Goal: Find specific fact: Find specific fact

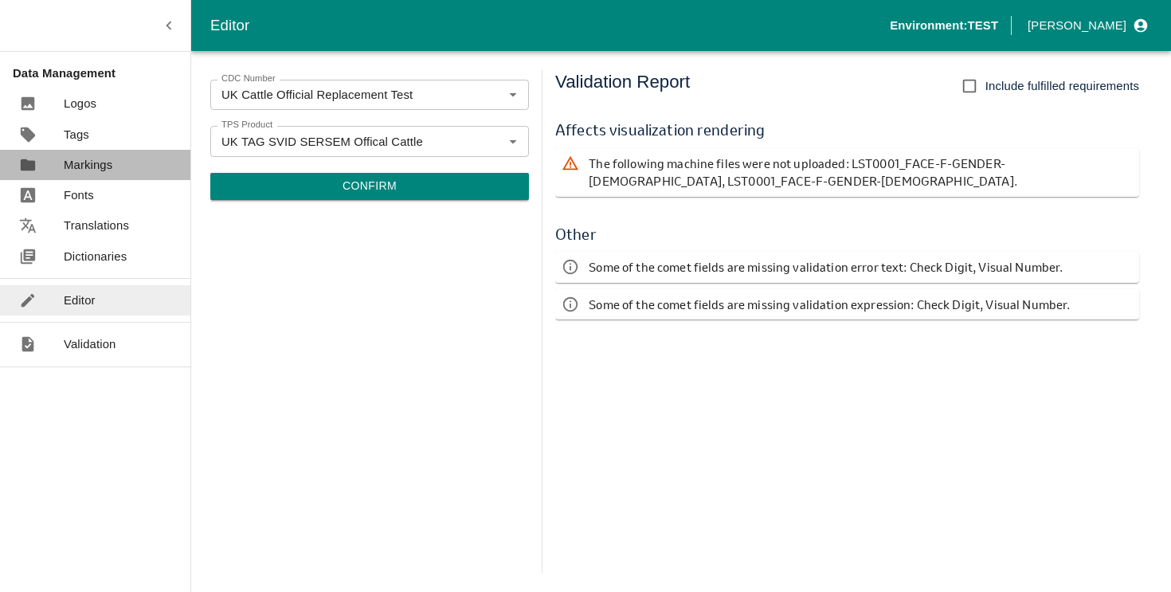
click at [87, 173] on p "Markings" at bounding box center [88, 165] width 49 height 18
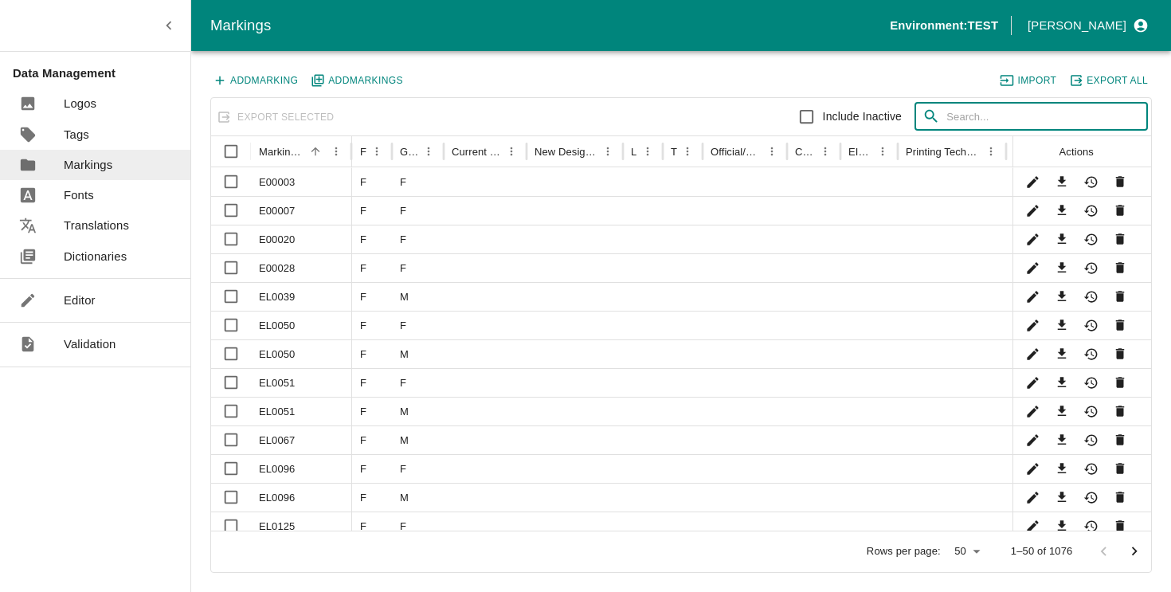
click at [963, 110] on input "text" at bounding box center [1047, 117] width 202 height 29
paste input "LST0001_FACE"
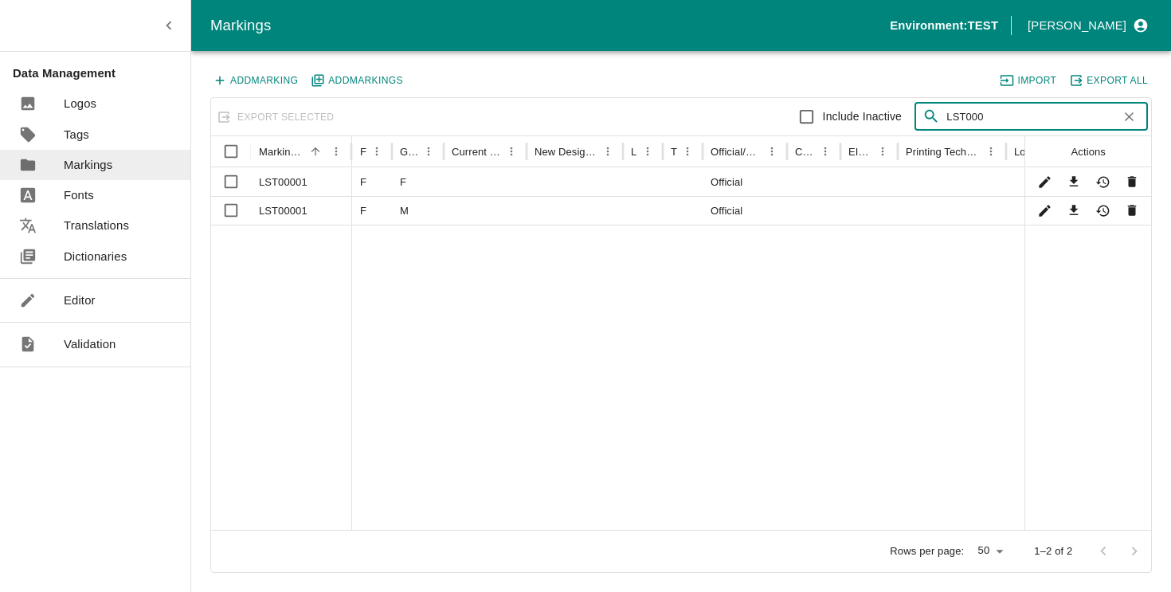
type input "LST000"
click at [288, 182] on div "LST00001" at bounding box center [301, 181] width 101 height 29
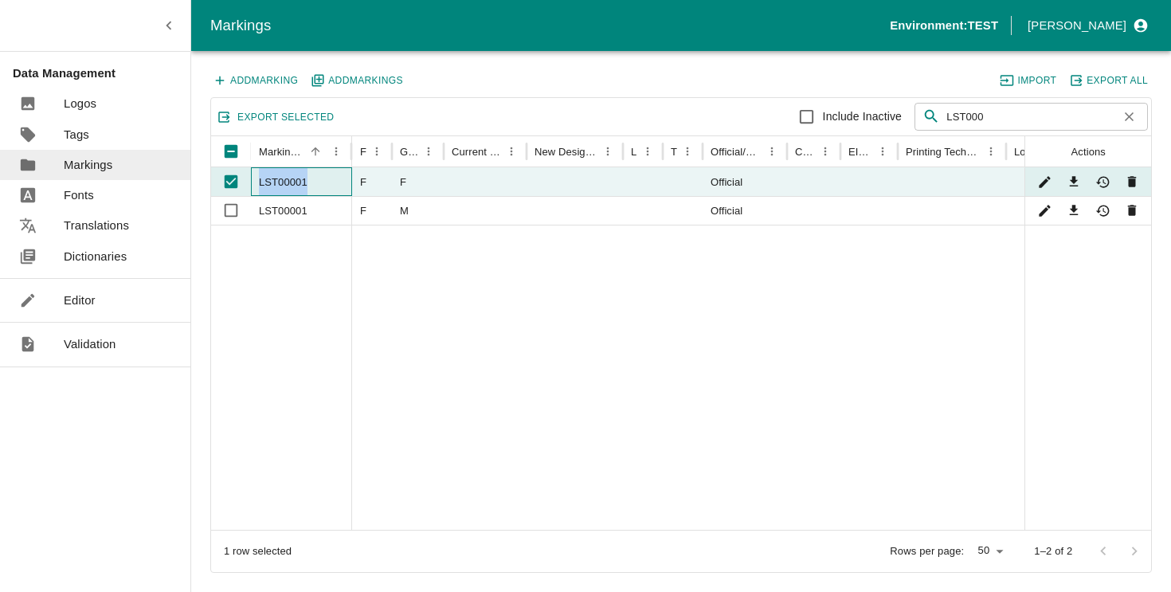
click at [287, 182] on div "LST00001" at bounding box center [301, 181] width 101 height 29
checkbox input "false"
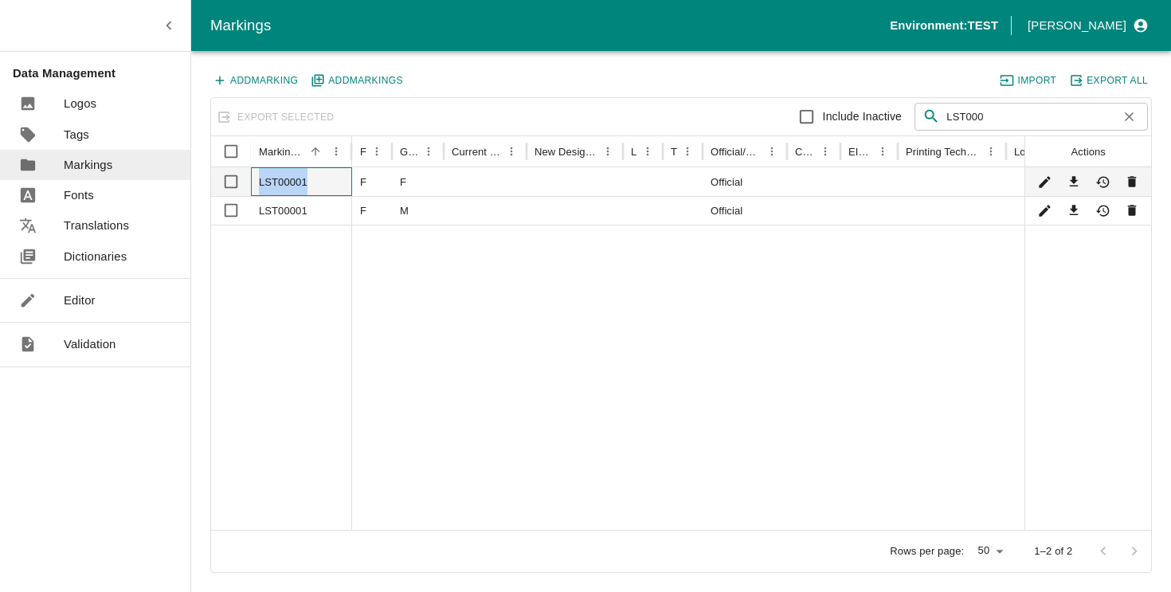
copy div "LST00001"
